Goal: Use online tool/utility: Utilize a website feature to perform a specific function

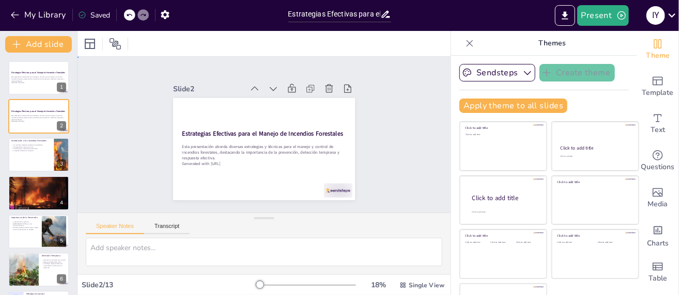
click at [375, 109] on div "Slide 1 Estrategias Efectivas para el Manejo de Incendios Forestales Esta prese…" at bounding box center [263, 135] width 373 height 156
click at [371, 119] on div "Slide 1 Estrategias Efectivas para el Manejo de Incendios Forestales Esta prese…" at bounding box center [264, 134] width 240 height 131
click at [268, 84] on icon at bounding box center [273, 89] width 10 height 10
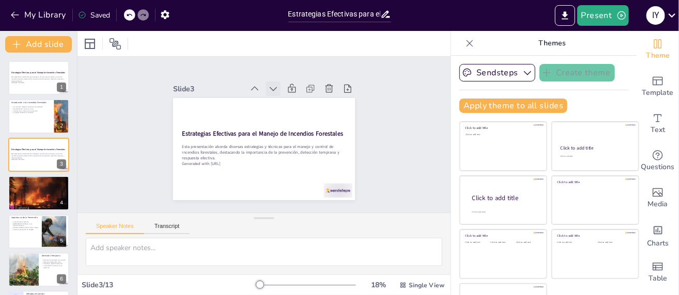
click at [268, 84] on icon at bounding box center [273, 89] width 10 height 10
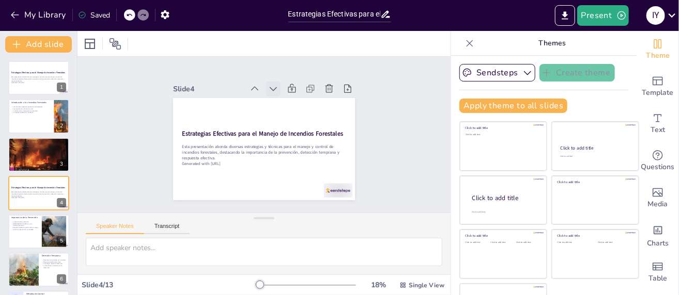
click at [268, 84] on icon at bounding box center [273, 89] width 10 height 10
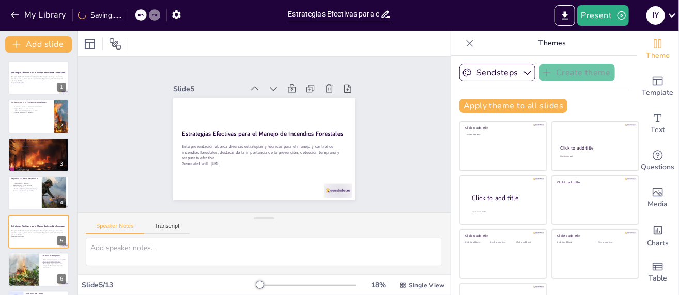
click at [268, 84] on icon at bounding box center [273, 89] width 10 height 10
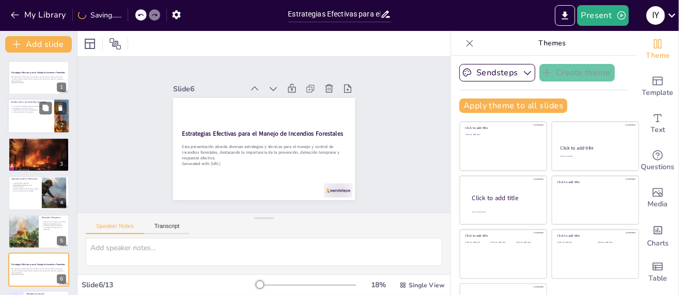
click at [40, 122] on div at bounding box center [39, 116] width 62 height 35
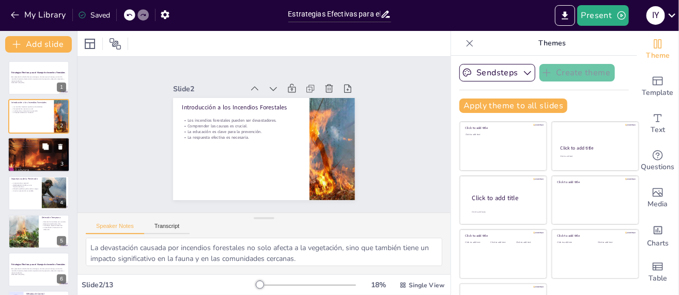
click at [36, 159] on div at bounding box center [39, 154] width 62 height 39
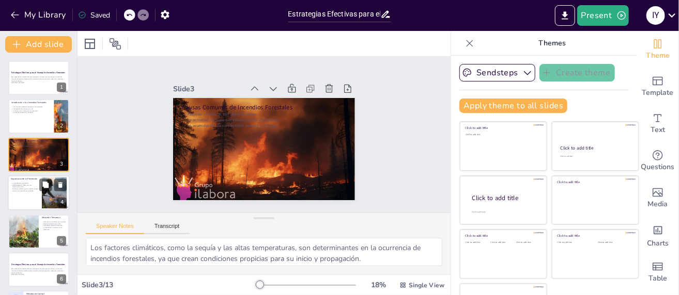
click at [34, 183] on p "La prevención es esencial." at bounding box center [25, 183] width 28 height 2
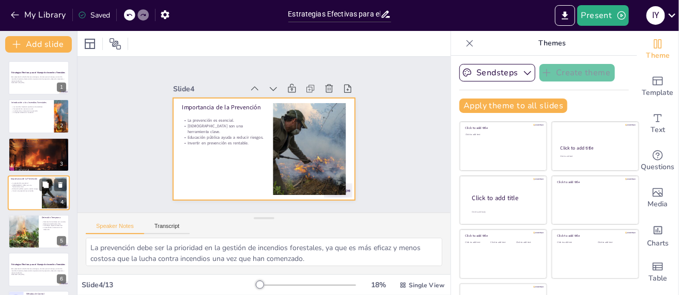
scroll to position [19, 0]
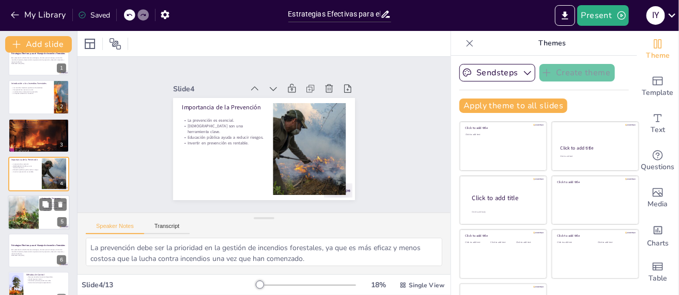
click at [30, 221] on div at bounding box center [24, 212] width 64 height 35
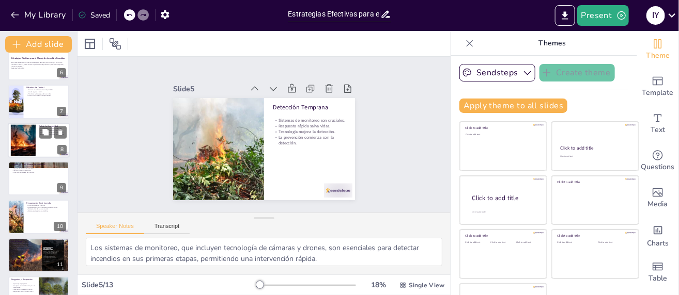
scroll to position [155, 0]
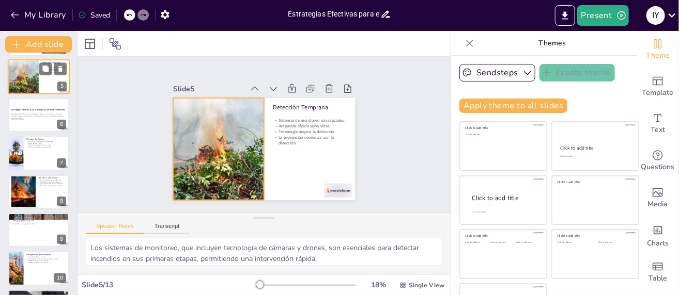
click at [29, 77] on div at bounding box center [24, 76] width 64 height 35
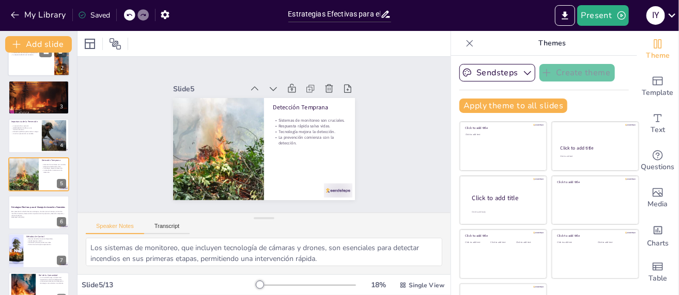
scroll to position [6, 0]
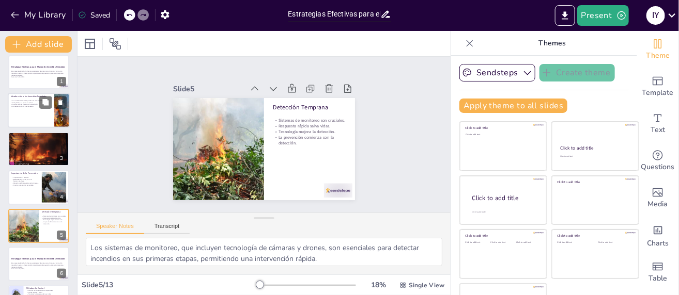
click at [34, 112] on div at bounding box center [39, 110] width 62 height 35
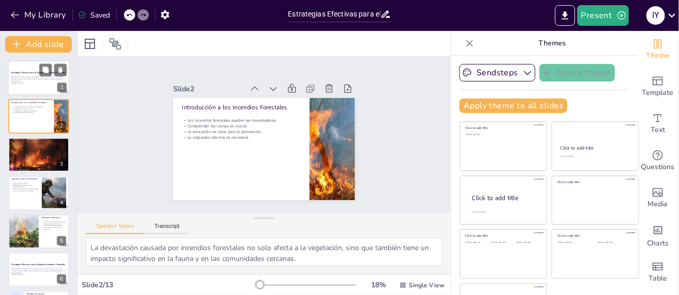
click at [36, 84] on div "Esta presentación aborda diversas estrategias y técnicas para el manejo y contr…" at bounding box center [39, 80] width 56 height 9
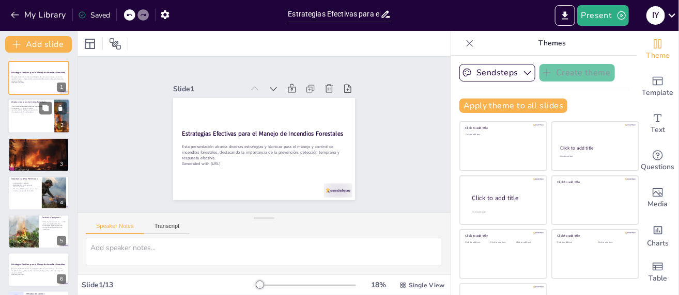
click at [30, 124] on div at bounding box center [39, 116] width 62 height 35
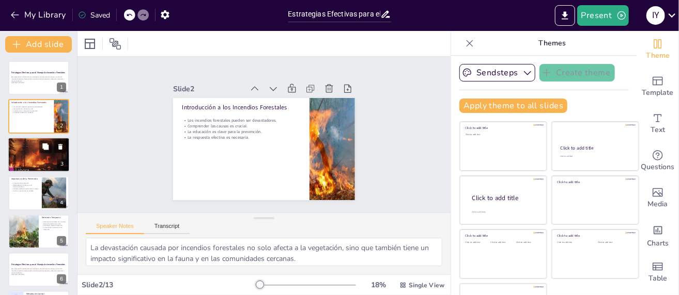
click at [34, 149] on div at bounding box center [39, 154] width 62 height 39
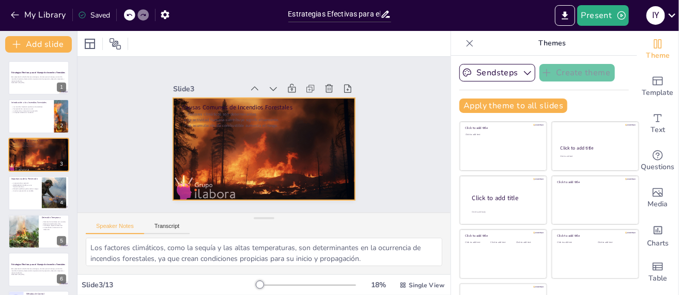
click at [213, 126] on div at bounding box center [264, 149] width 182 height 114
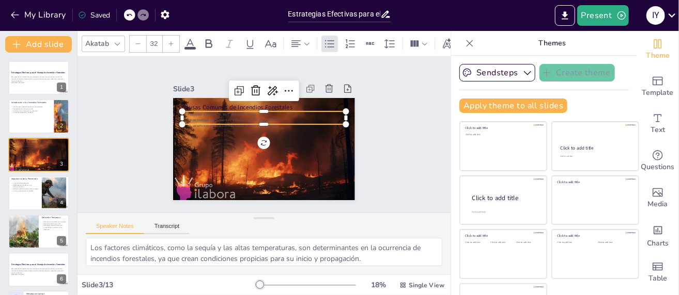
click at [207, 117] on p "La actividad humana contribuye significativamente." at bounding box center [264, 120] width 164 height 6
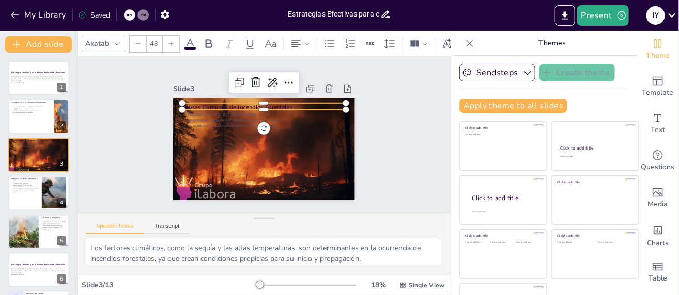
click at [207, 103] on p "Causas Comunes de Incendios Forestales" at bounding box center [264, 107] width 164 height 8
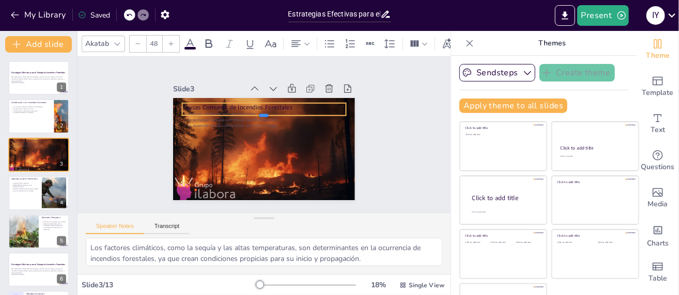
drag, startPoint x: 252, startPoint y: 107, endPoint x: 252, endPoint y: 113, distance: 5.7
click at [252, 116] on div at bounding box center [264, 120] width 164 height 8
click at [284, 104] on p "Causas Comunes de Incendios Forestales" at bounding box center [264, 107] width 164 height 8
click at [281, 104] on p "Causas Comunes de Incendios Forestales" at bounding box center [264, 107] width 164 height 8
click at [274, 104] on p "Causas Comunes de Incendios Forestales" at bounding box center [264, 107] width 164 height 8
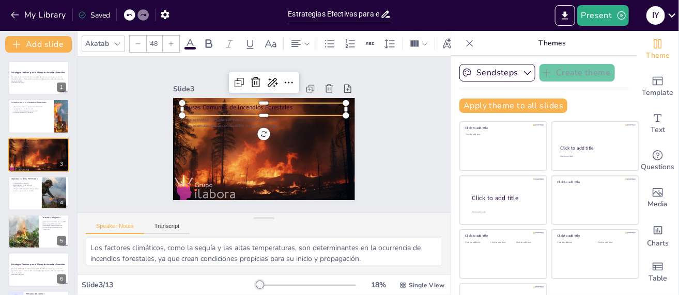
click at [247, 104] on p "Causas Comunes de Incendios Forestales" at bounding box center [264, 107] width 164 height 8
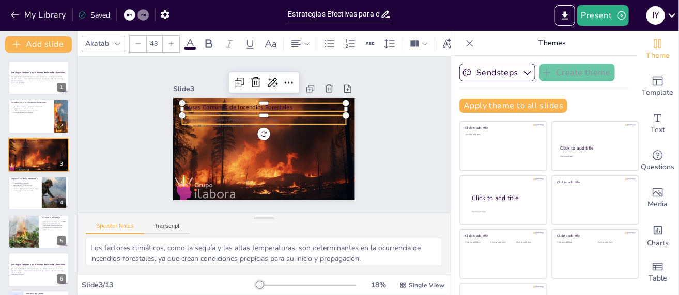
click at [210, 112] on p "Factores climáticos son determinantes." at bounding box center [264, 115] width 164 height 6
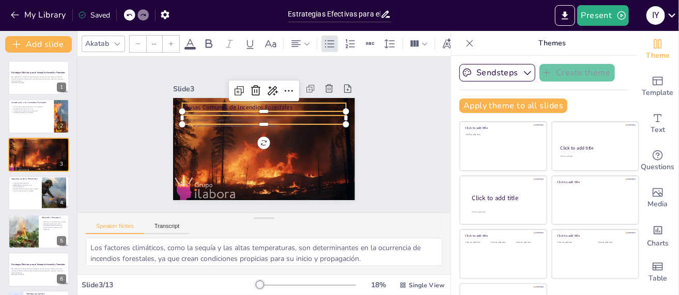
type input "48"
click at [221, 103] on p "Causas Comunes de Incendios Forestales" at bounding box center [264, 107] width 164 height 8
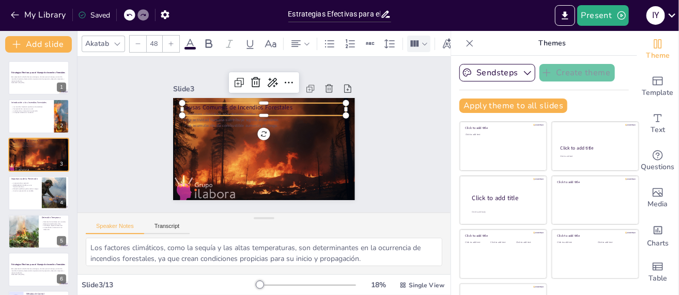
click at [421, 40] on icon at bounding box center [424, 43] width 7 height 7
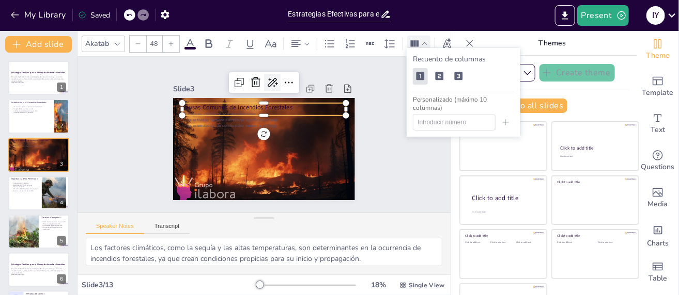
click at [266, 81] on icon at bounding box center [272, 82] width 12 height 12
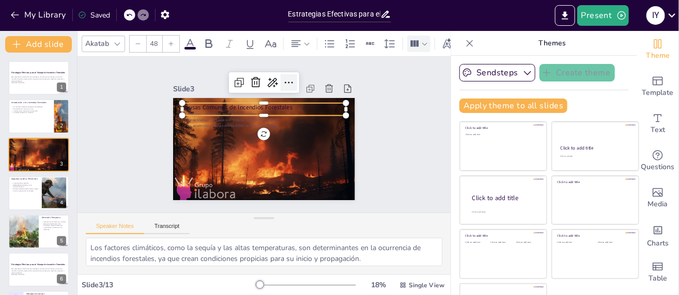
click at [283, 81] on icon at bounding box center [289, 82] width 12 height 12
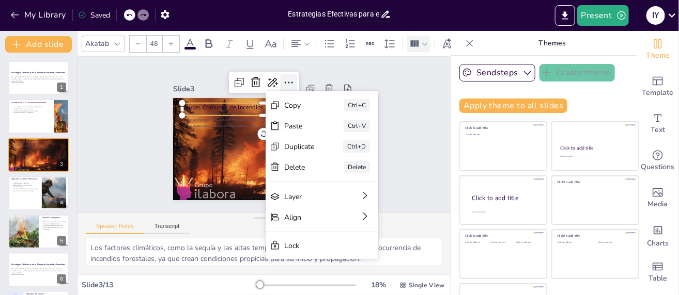
click at [283, 81] on icon at bounding box center [289, 82] width 12 height 12
click at [388, 75] on div "Slide 1 Estrategias Efectivas para el Manejo de Incendios Forestales Esta prese…" at bounding box center [263, 135] width 373 height 156
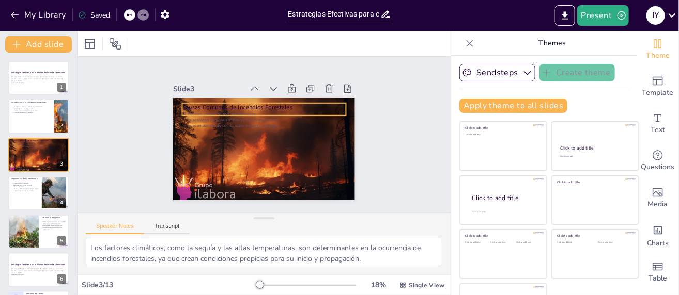
click at [241, 105] on p "Causas Comunes de Incendios Forestales" at bounding box center [264, 107] width 164 height 8
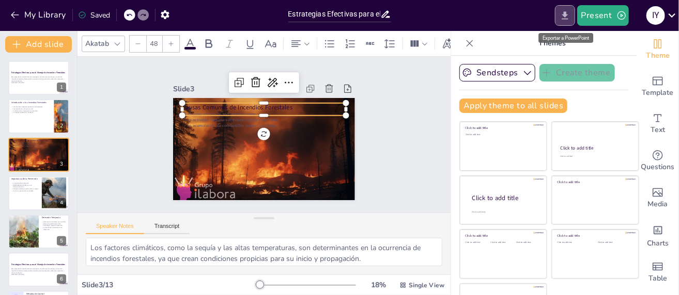
click at [563, 14] on icon "Export to PowerPoint" at bounding box center [564, 15] width 11 height 11
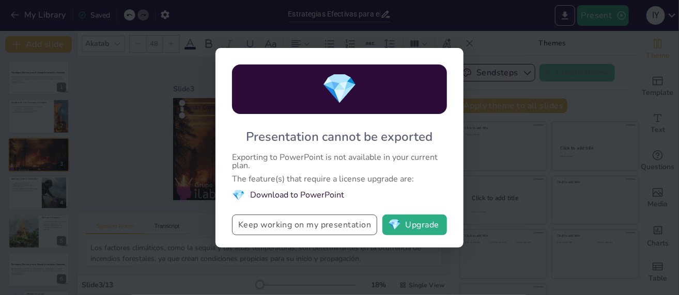
click at [299, 228] on button "Keep working on my presentation" at bounding box center [304, 225] width 145 height 21
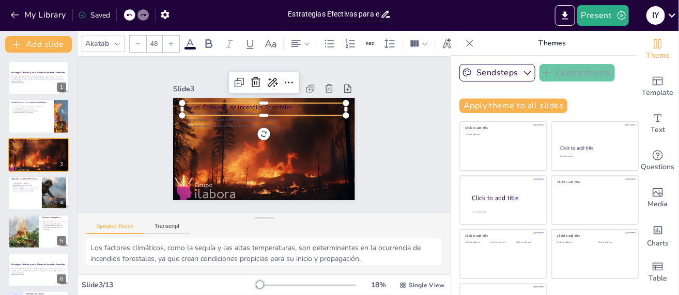
click at [400, 123] on div "Slide 1 Estrategias Efectivas para el Manejo de Incendios Forestales Esta prese…" at bounding box center [263, 135] width 373 height 156
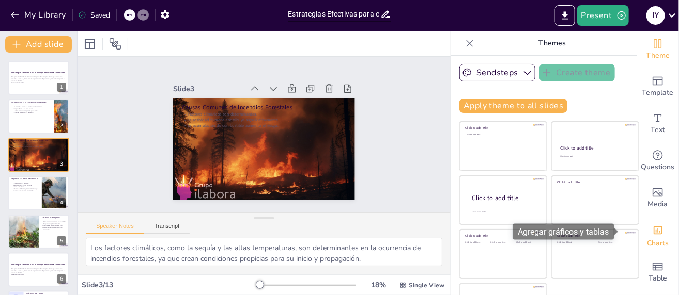
scroll to position [3, 0]
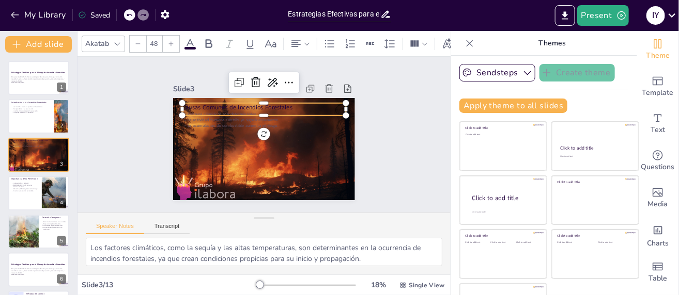
click at [208, 103] on p "Causas Comunes de Incendios Forestales" at bounding box center [264, 107] width 164 height 8
click at [191, 47] on span at bounding box center [189, 48] width 11 height 3
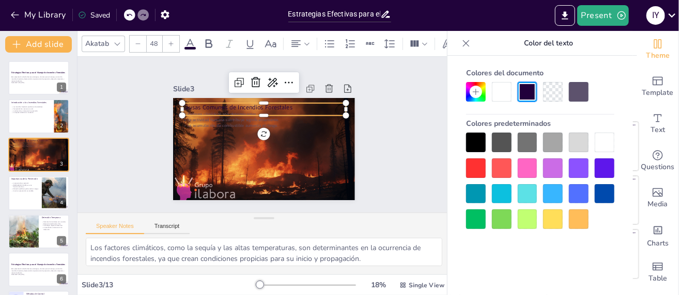
click at [602, 144] on div at bounding box center [604, 143] width 20 height 20
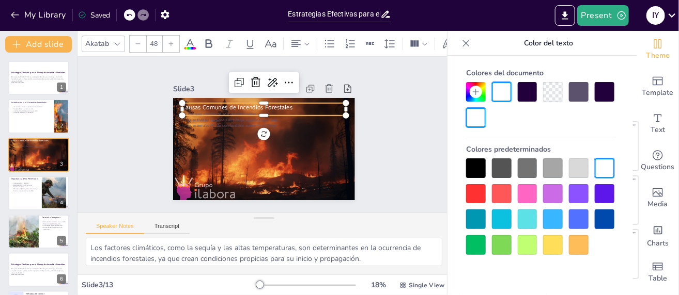
click at [203, 116] on div at bounding box center [264, 120] width 164 height 8
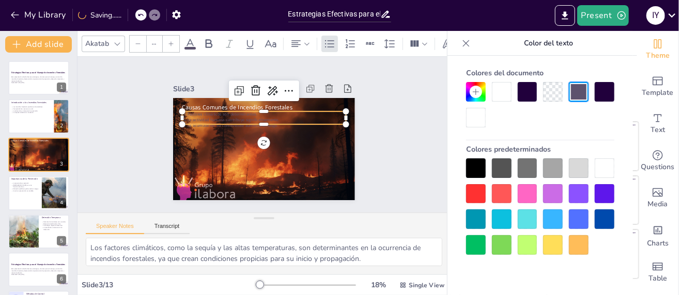
type input "32"
click at [195, 117] on p "La actividad humana contribuye significativamente." at bounding box center [264, 120] width 164 height 6
click at [601, 170] on div at bounding box center [604, 169] width 20 height 20
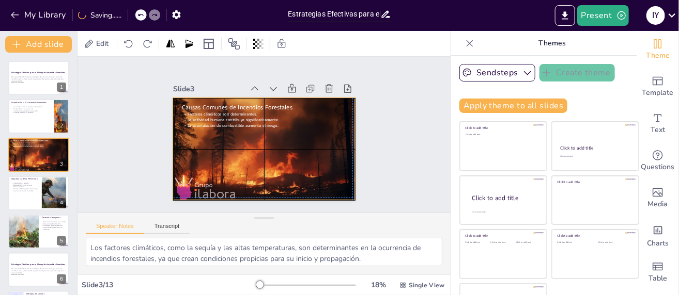
click at [221, 147] on div at bounding box center [264, 149] width 182 height 114
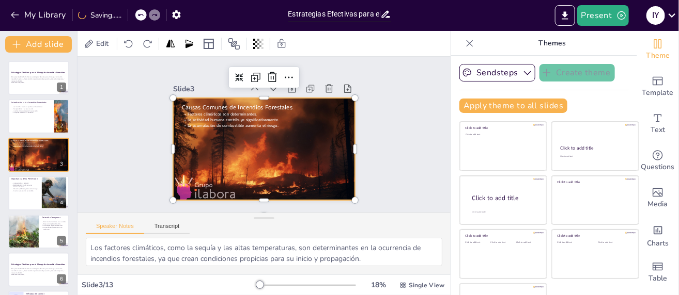
click at [284, 144] on div at bounding box center [264, 149] width 182 height 114
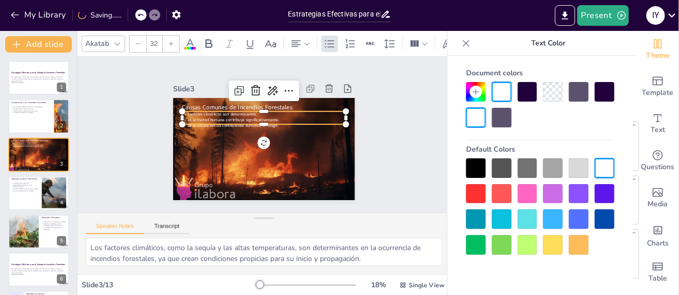
click at [236, 118] on span "La actividad humana contribuye significativamente." at bounding box center [233, 120] width 92 height 6
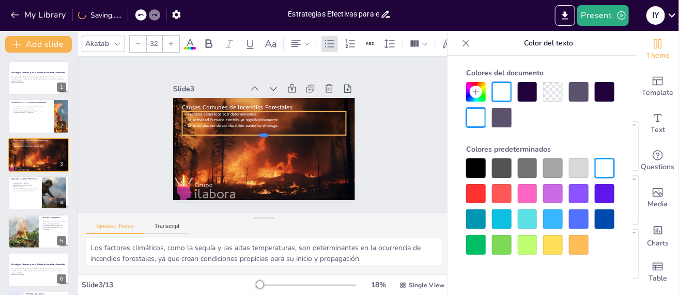
drag, startPoint x: 249, startPoint y: 122, endPoint x: 255, endPoint y: 133, distance: 12.2
click at [255, 135] on div at bounding box center [264, 139] width 164 height 8
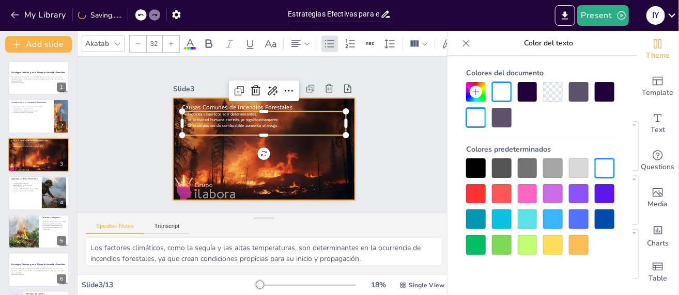
click at [297, 165] on div at bounding box center [264, 149] width 182 height 114
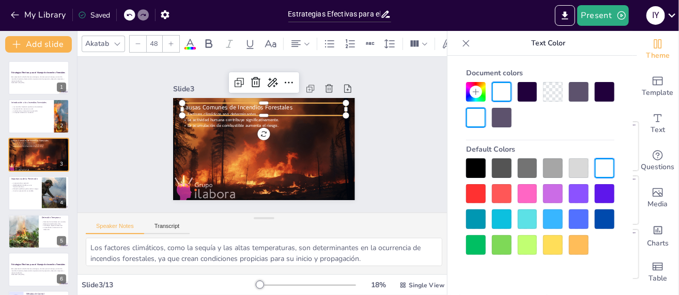
click at [233, 103] on span "Causas Comunes de Incendios Forestales" at bounding box center [237, 107] width 110 height 8
click at [168, 41] on icon at bounding box center [171, 44] width 6 height 6
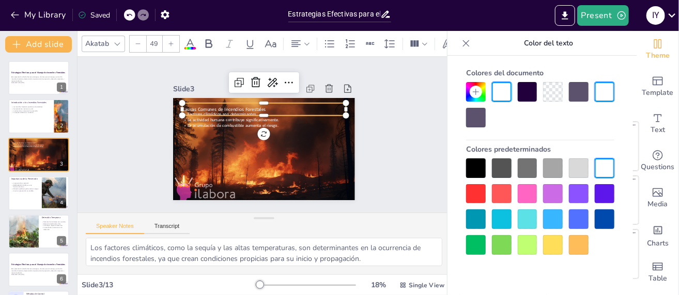
click at [168, 41] on icon at bounding box center [171, 44] width 6 height 6
type input "50"
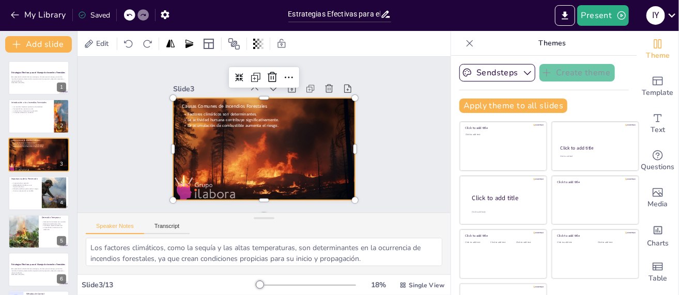
click at [301, 154] on div at bounding box center [264, 149] width 182 height 114
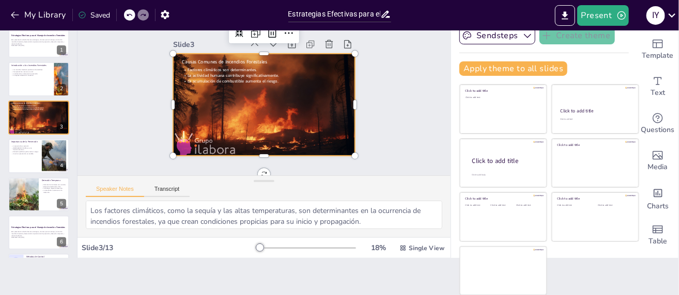
scroll to position [0, 0]
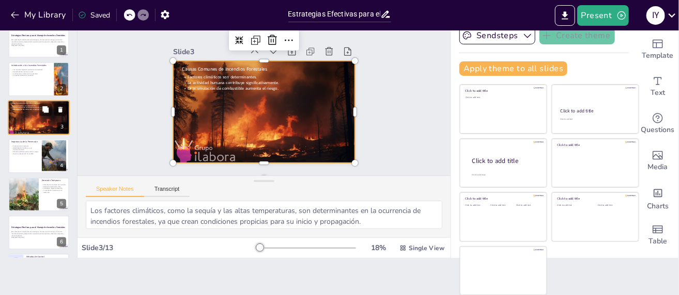
click at [25, 115] on div at bounding box center [39, 117] width 62 height 39
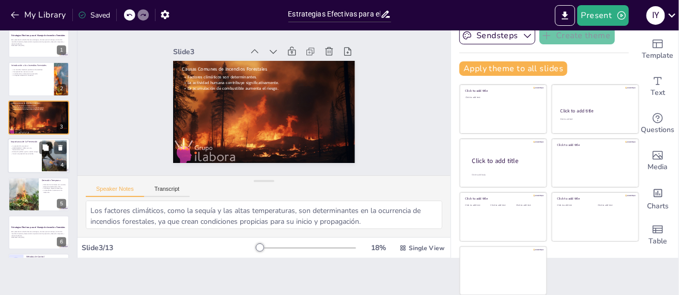
click at [29, 157] on div at bounding box center [39, 155] width 62 height 35
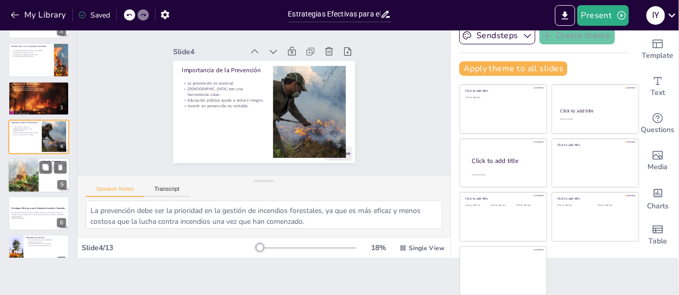
click at [20, 178] on div at bounding box center [24, 175] width 64 height 35
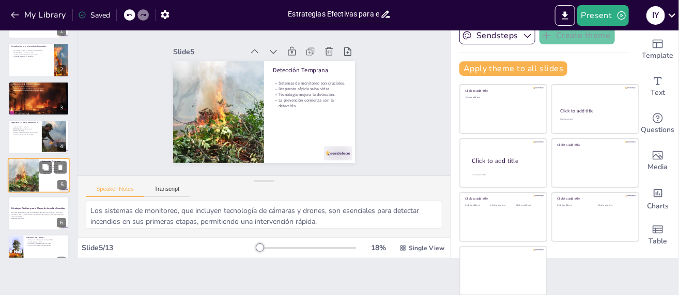
scroll to position [57, 0]
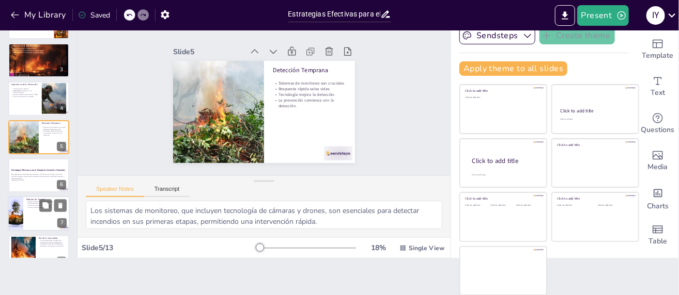
click at [33, 220] on div at bounding box center [39, 214] width 62 height 35
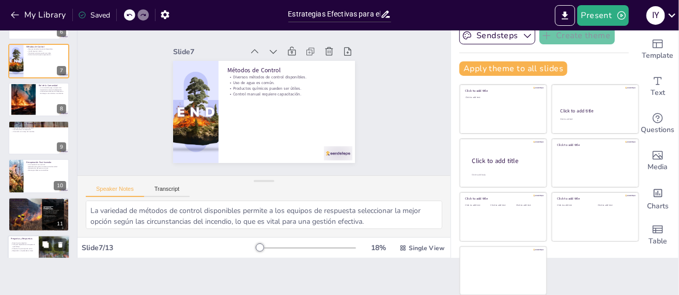
scroll to position [238, 0]
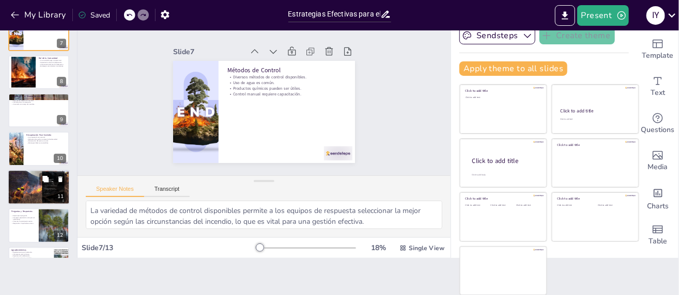
click at [24, 186] on div at bounding box center [39, 187] width 62 height 35
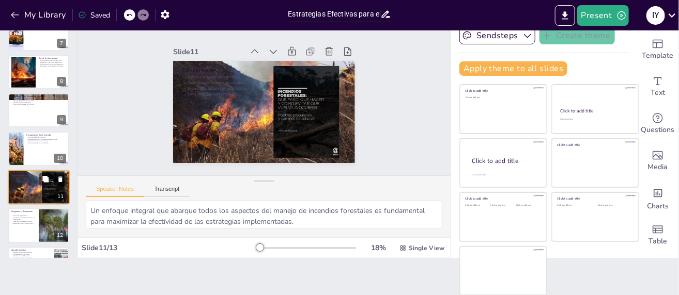
scroll to position [269, 0]
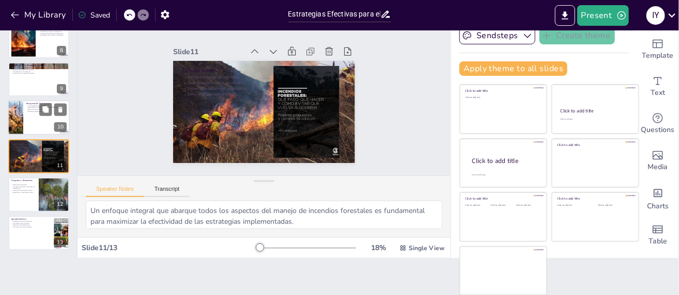
click at [24, 125] on div at bounding box center [39, 118] width 62 height 35
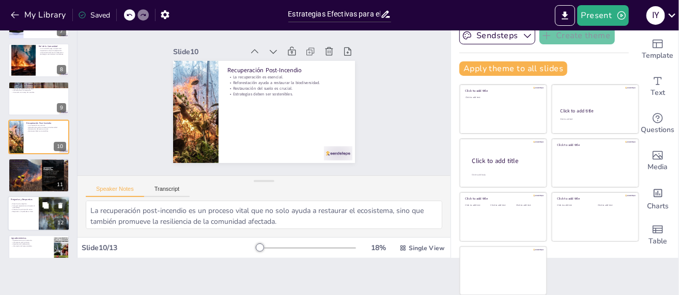
click at [30, 209] on p "Fomentar la participación activa." at bounding box center [23, 210] width 25 height 2
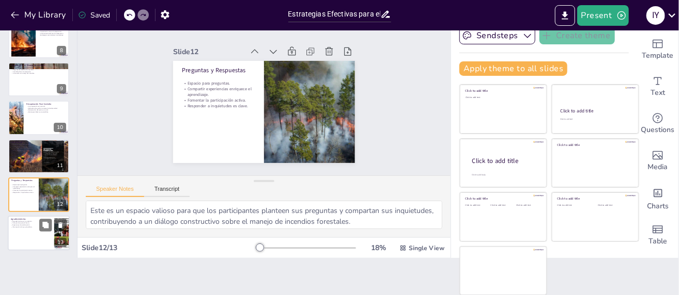
click at [27, 234] on div at bounding box center [39, 233] width 62 height 35
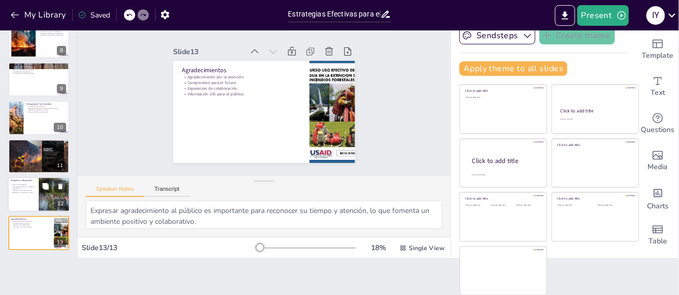
click at [30, 200] on div at bounding box center [39, 194] width 62 height 35
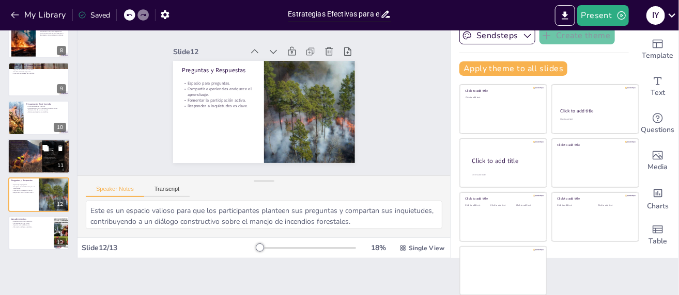
click at [35, 154] on div at bounding box center [39, 156] width 62 height 35
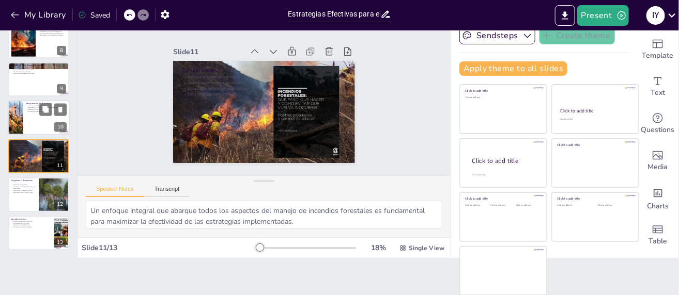
click at [39, 116] on div at bounding box center [39, 118] width 62 height 35
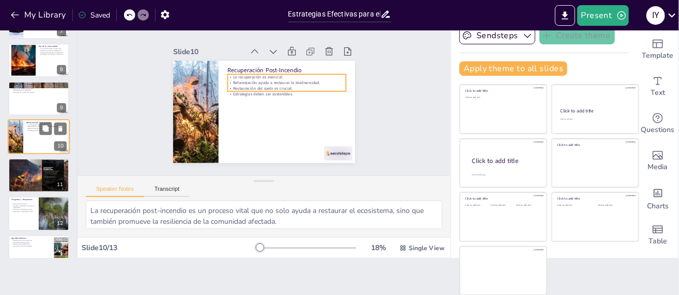
scroll to position [43, 0]
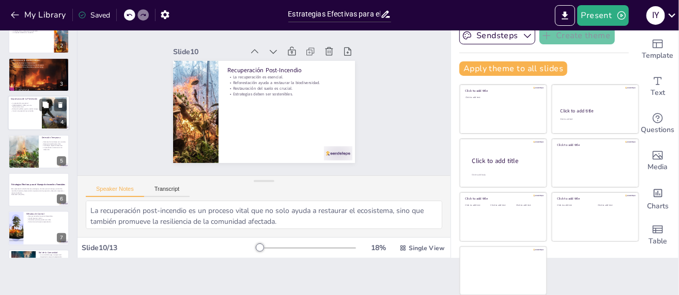
click at [29, 124] on div at bounding box center [39, 113] width 62 height 35
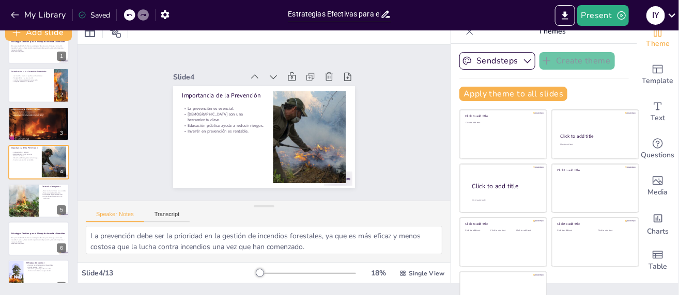
scroll to position [0, 0]
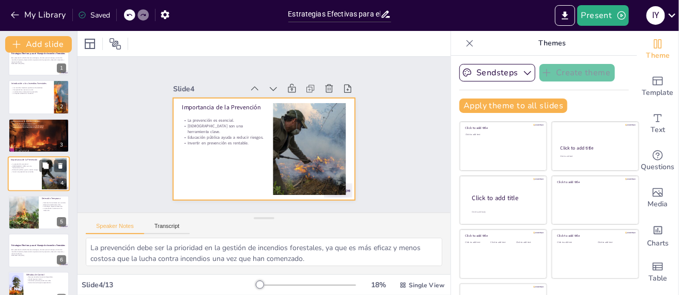
click at [24, 178] on div at bounding box center [39, 173] width 62 height 35
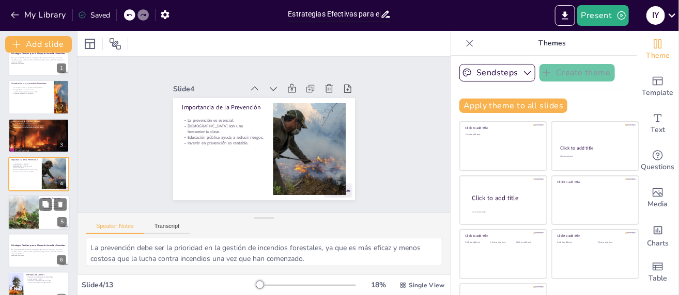
click at [27, 197] on div at bounding box center [24, 212] width 64 height 35
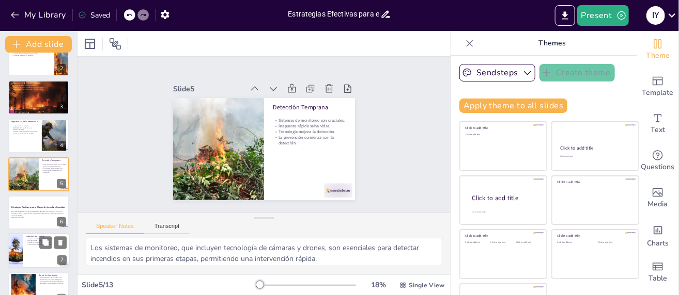
click at [20, 258] on div at bounding box center [15, 251] width 46 height 35
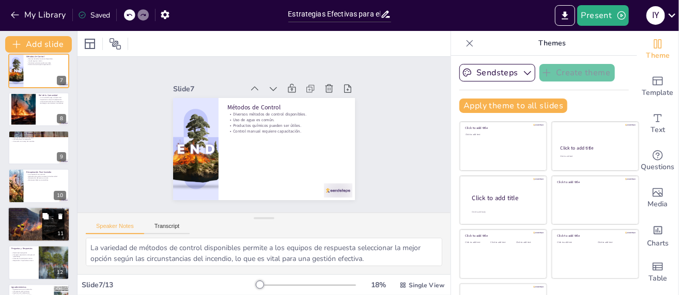
click at [27, 215] on p "Estrategias deben ser adaptativas." at bounding box center [39, 216] width 56 height 2
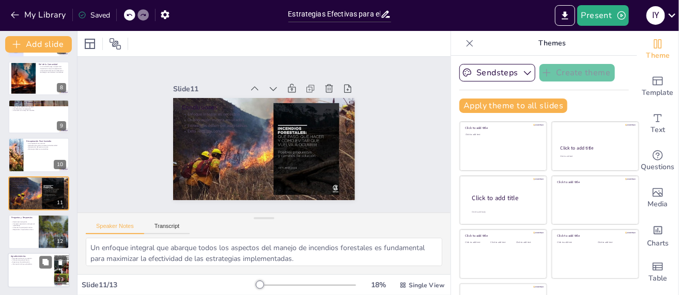
click at [24, 279] on div at bounding box center [39, 270] width 62 height 35
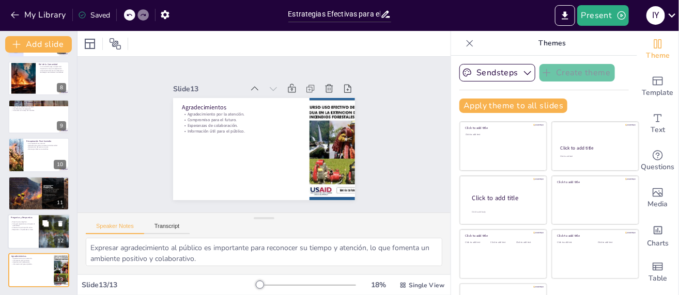
click at [28, 230] on p "Responder a inquietudes es clave." at bounding box center [23, 230] width 25 height 2
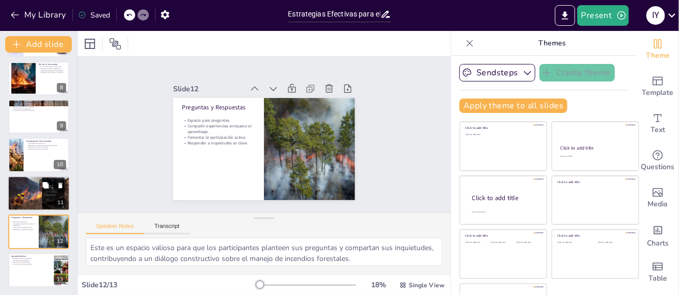
click at [19, 204] on div at bounding box center [39, 193] width 62 height 35
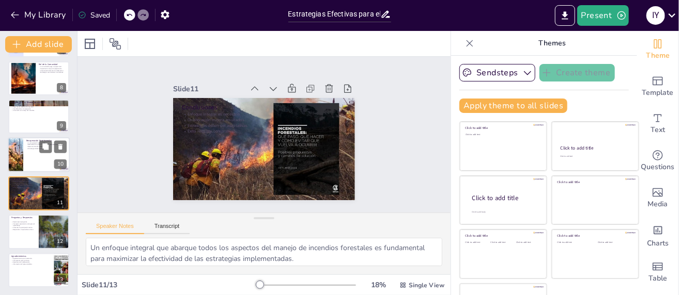
click at [25, 158] on div at bounding box center [39, 155] width 62 height 35
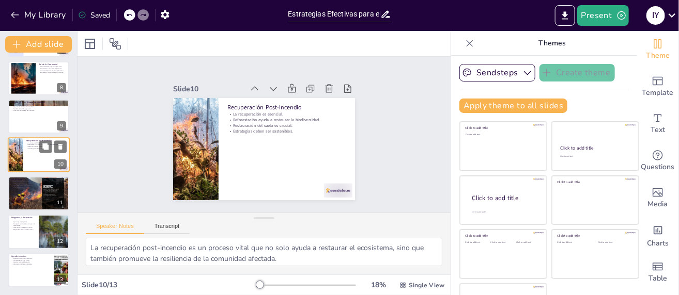
scroll to position [249, 0]
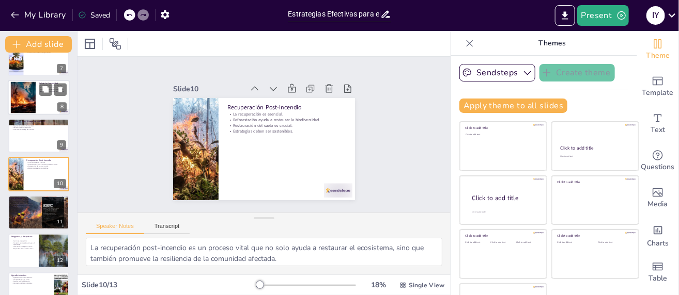
click at [26, 113] on div at bounding box center [23, 98] width 64 height 32
